Goal: Task Accomplishment & Management: Manage account settings

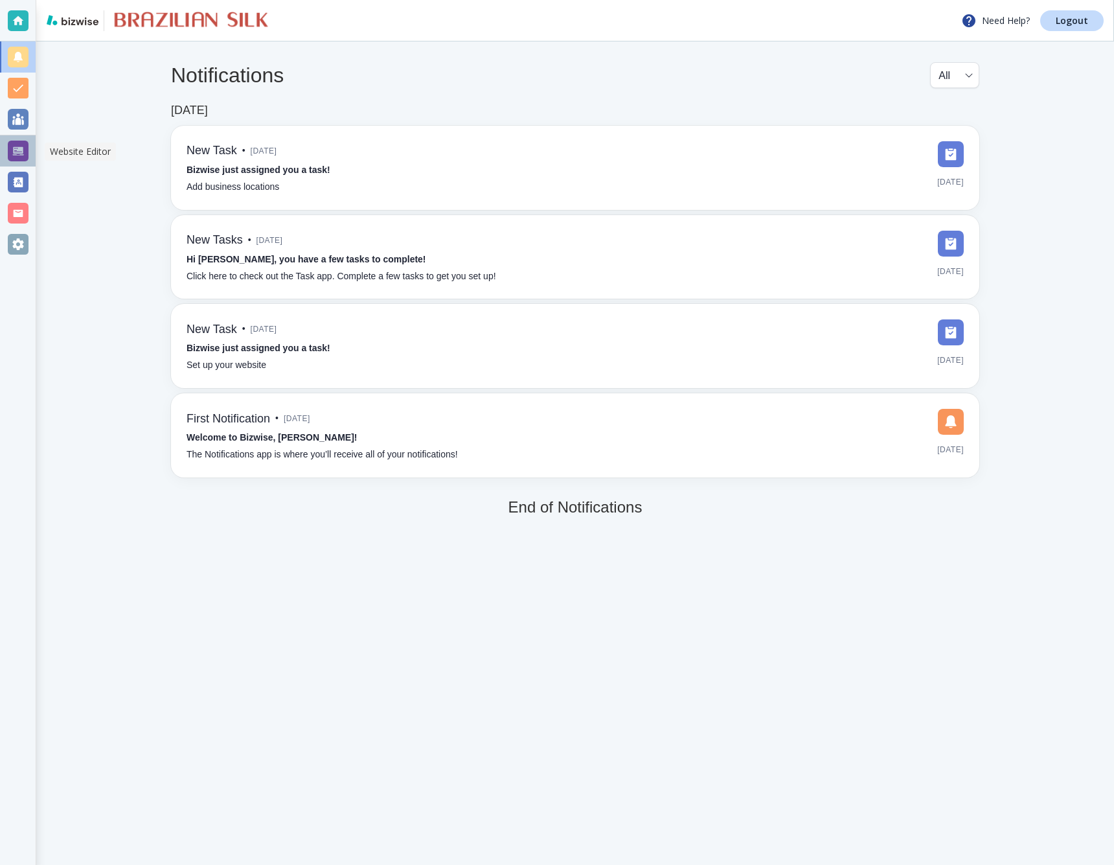
click at [20, 152] on div at bounding box center [18, 151] width 21 height 21
